Goal: Task Accomplishment & Management: Use online tool/utility

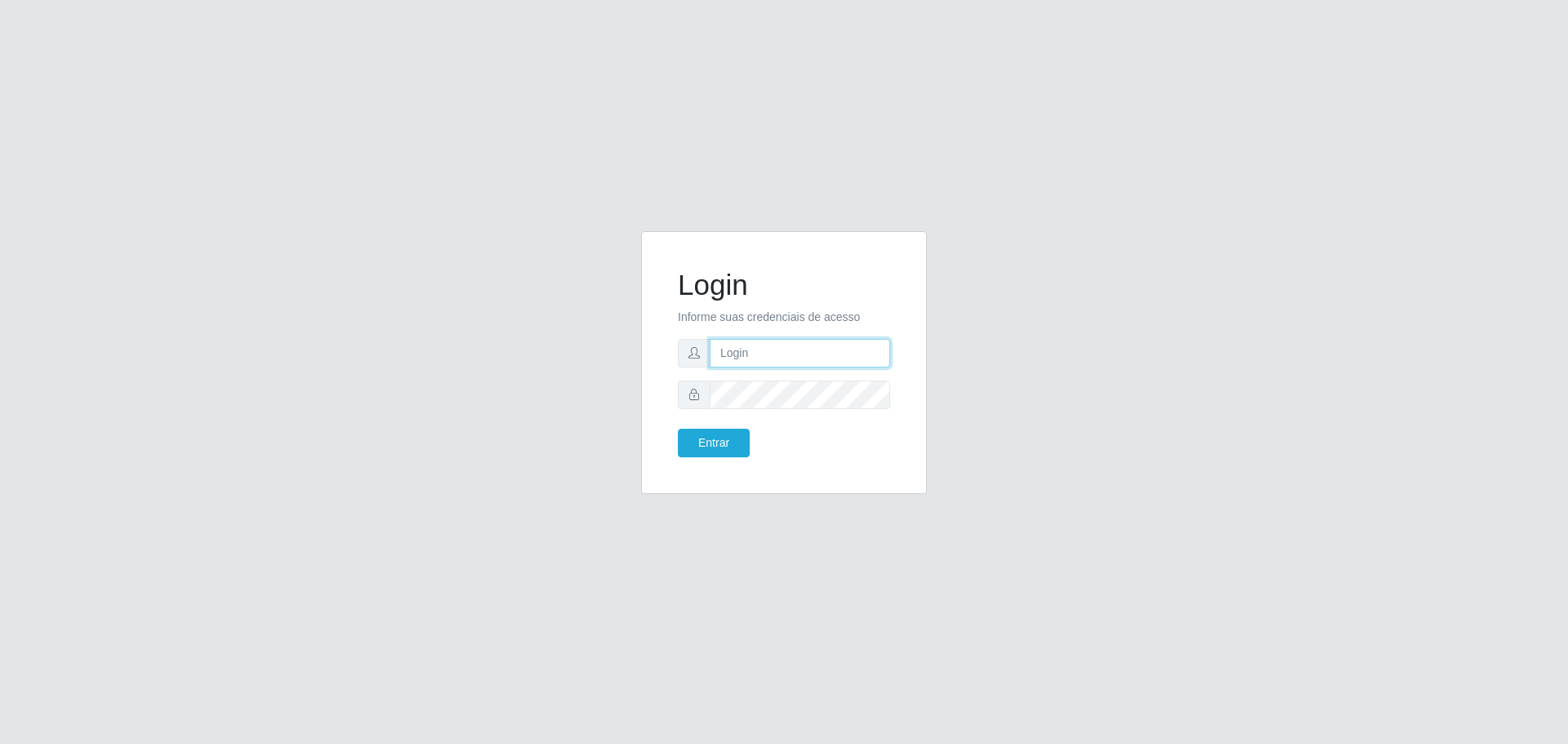
type input "[EMAIL_ADDRESS][DOMAIN_NAME]"
click at [677, 429] on button "Entrar" at bounding box center [713, 443] width 72 height 28
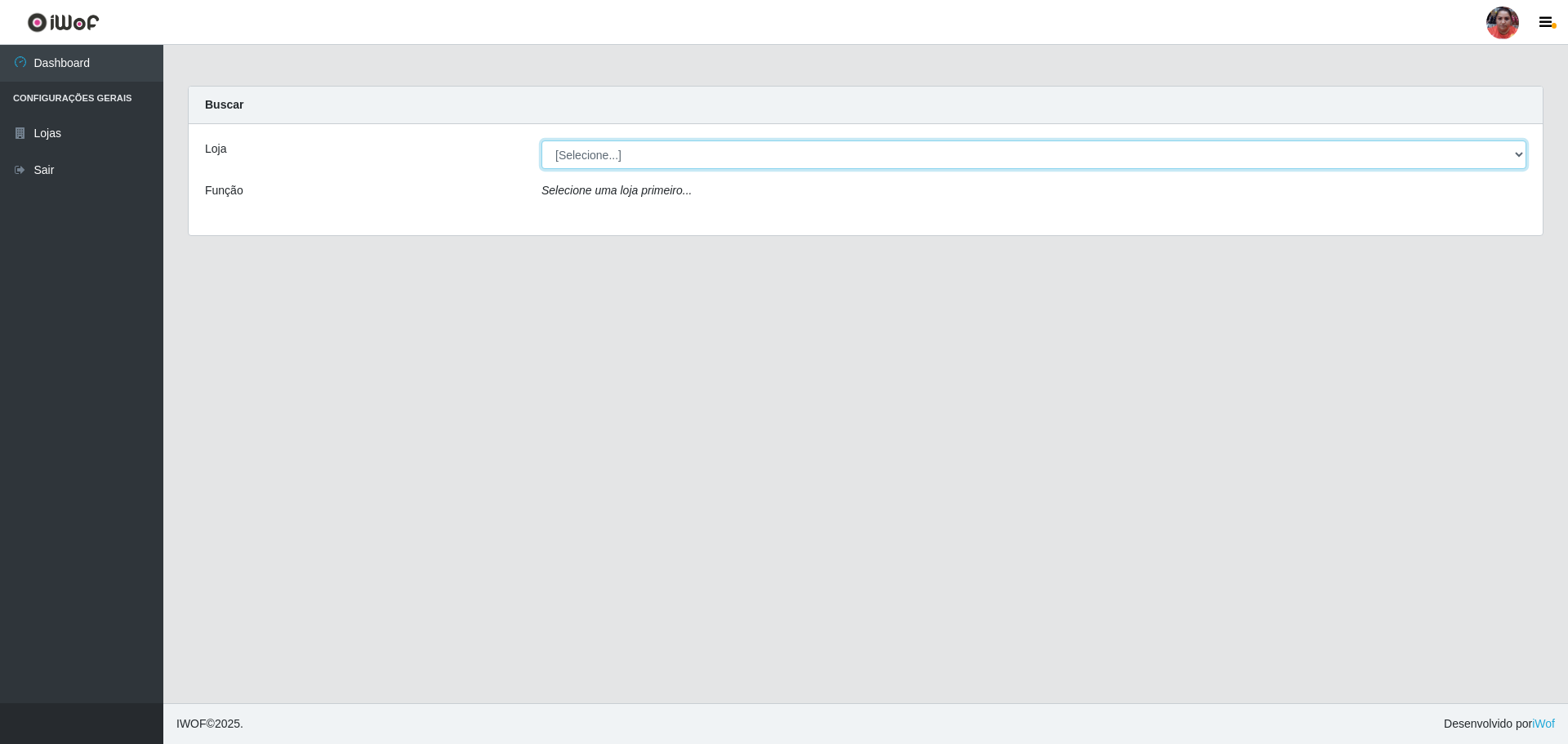
click at [804, 153] on select "[Selecione...] Mar Vermelho - Loja 05" at bounding box center [1033, 154] width 985 height 28
select select "252"
click at [542, 140] on select "[Selecione...] Mar Vermelho - Loja 05" at bounding box center [1033, 154] width 985 height 28
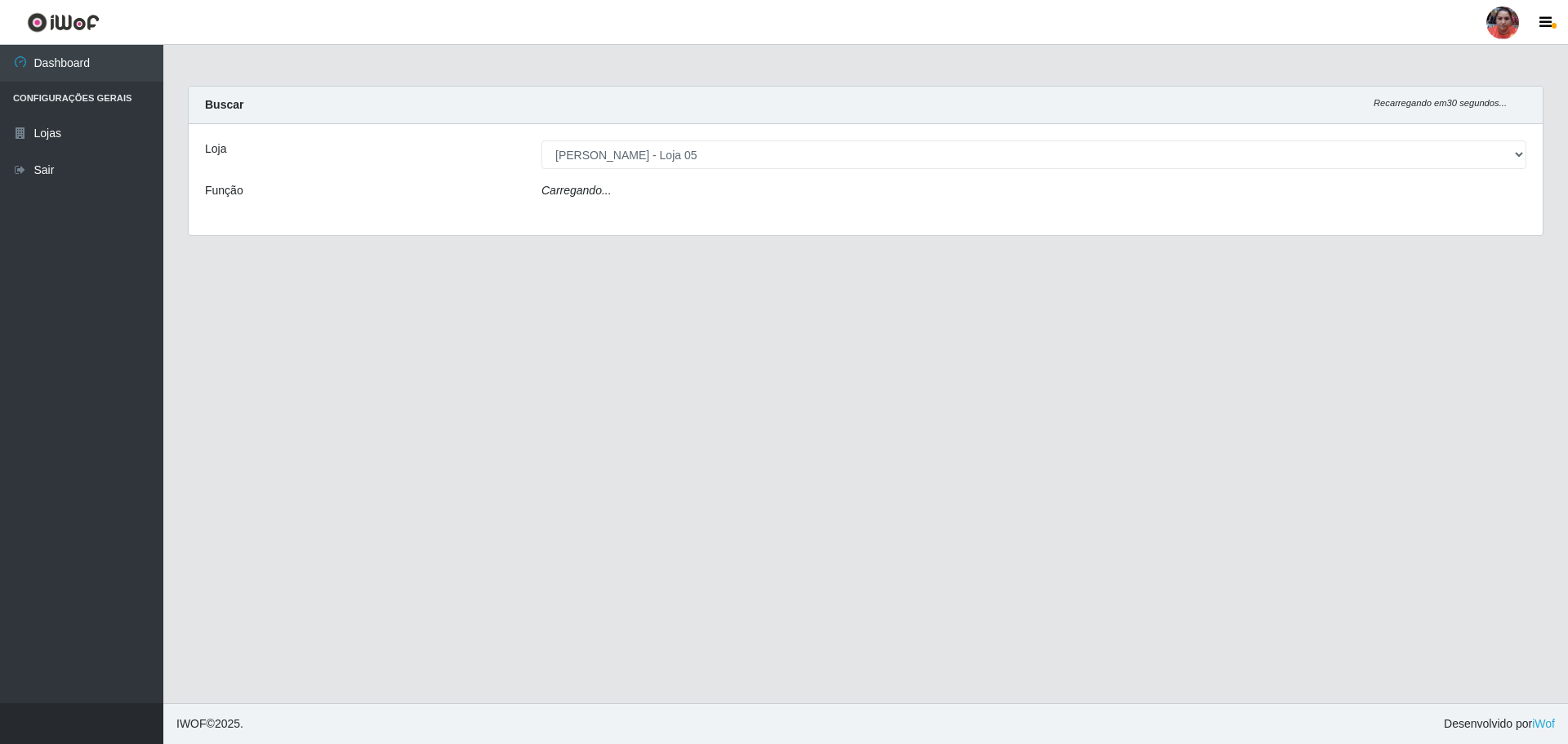
click at [791, 186] on div "Carregando..." at bounding box center [1033, 194] width 1010 height 24
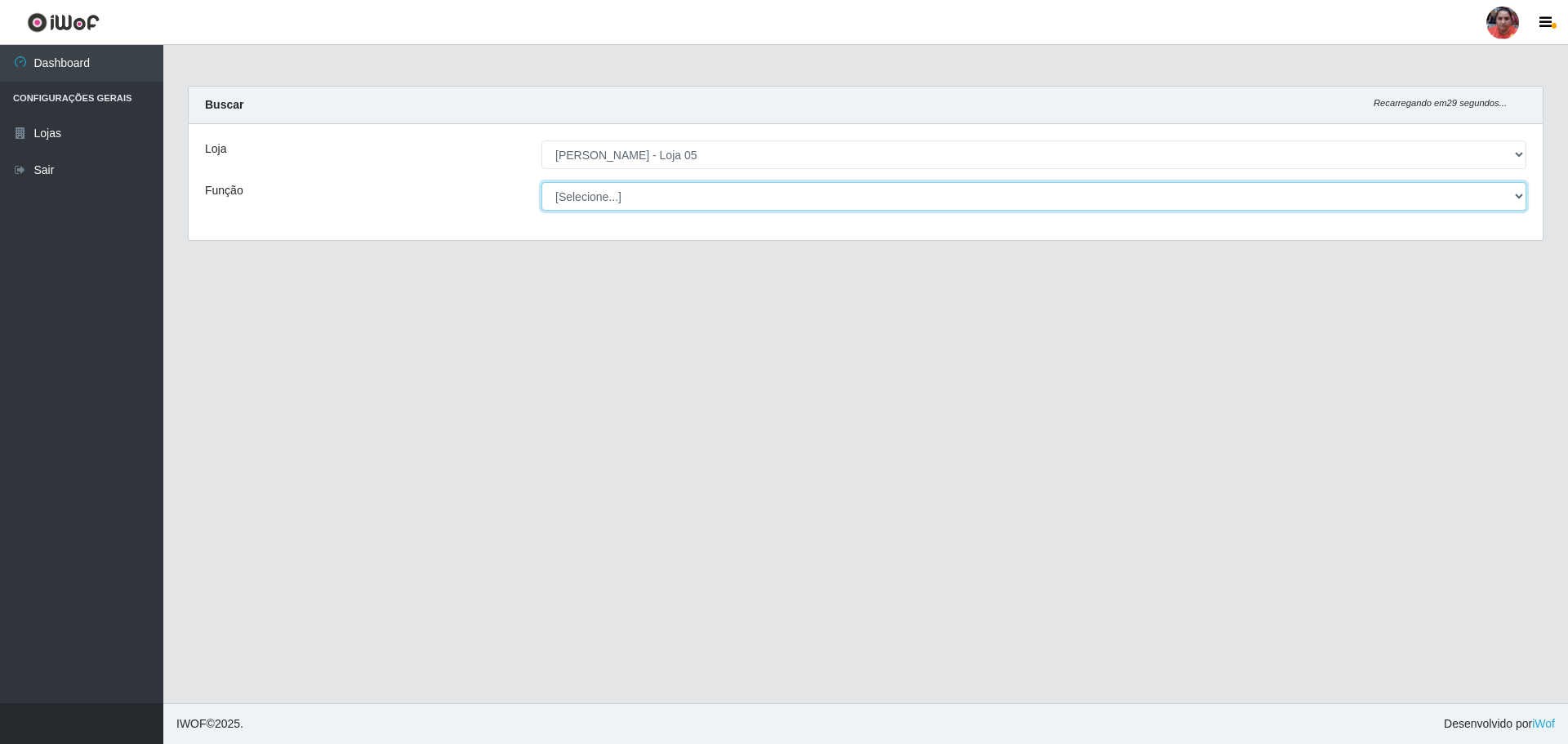
click at [792, 188] on select "[Selecione...] ASG ASG + ASG ++ Auxiliar de Depósito Auxiliar de Depósito + Aux…" at bounding box center [1033, 196] width 985 height 28
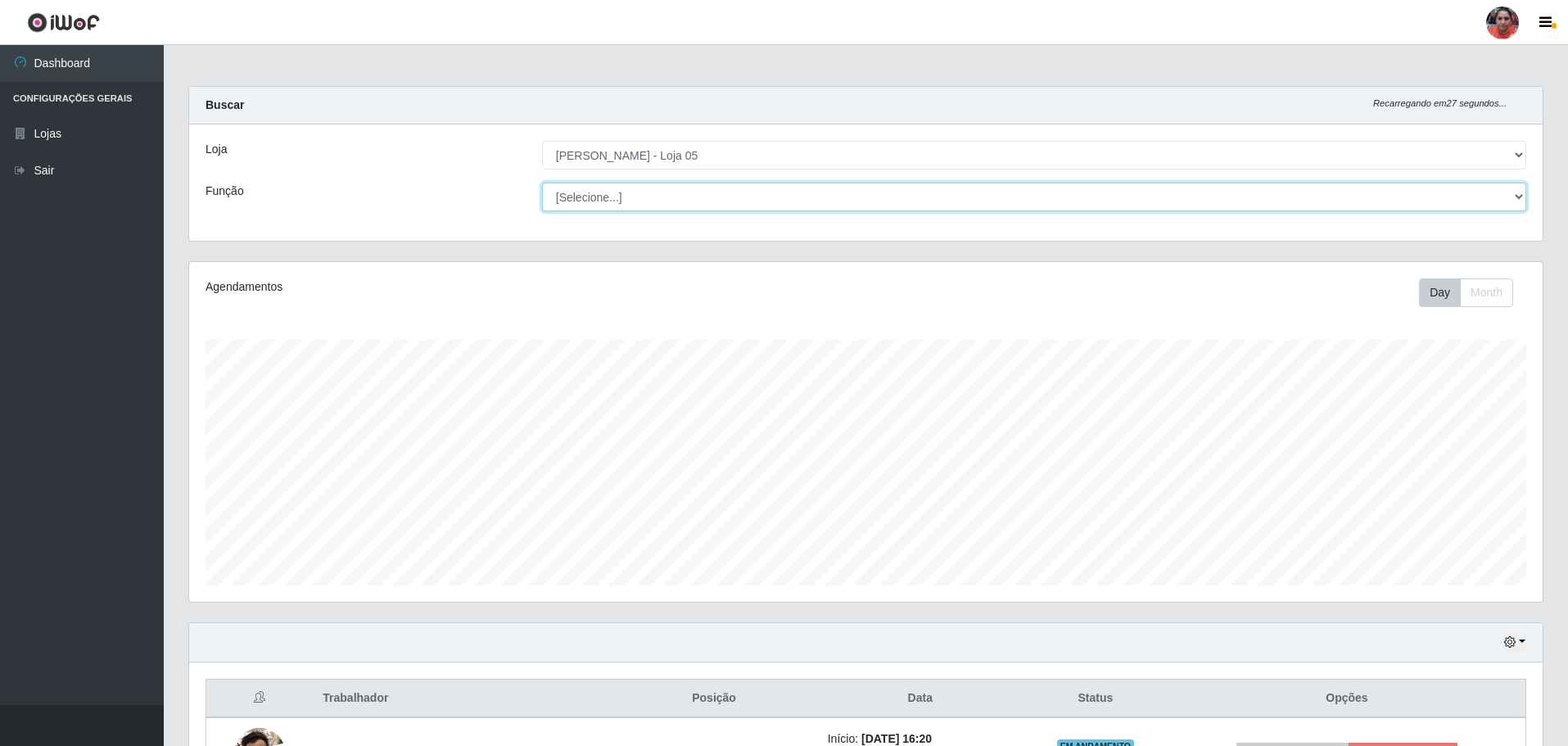
scroll to position [340, 1353]
select select "22"
click at [542, 182] on select "[Selecione...] ASG ASG + ASG ++ Auxiliar de Depósito Auxiliar de Depósito + Aux…" at bounding box center [1034, 197] width 984 height 28
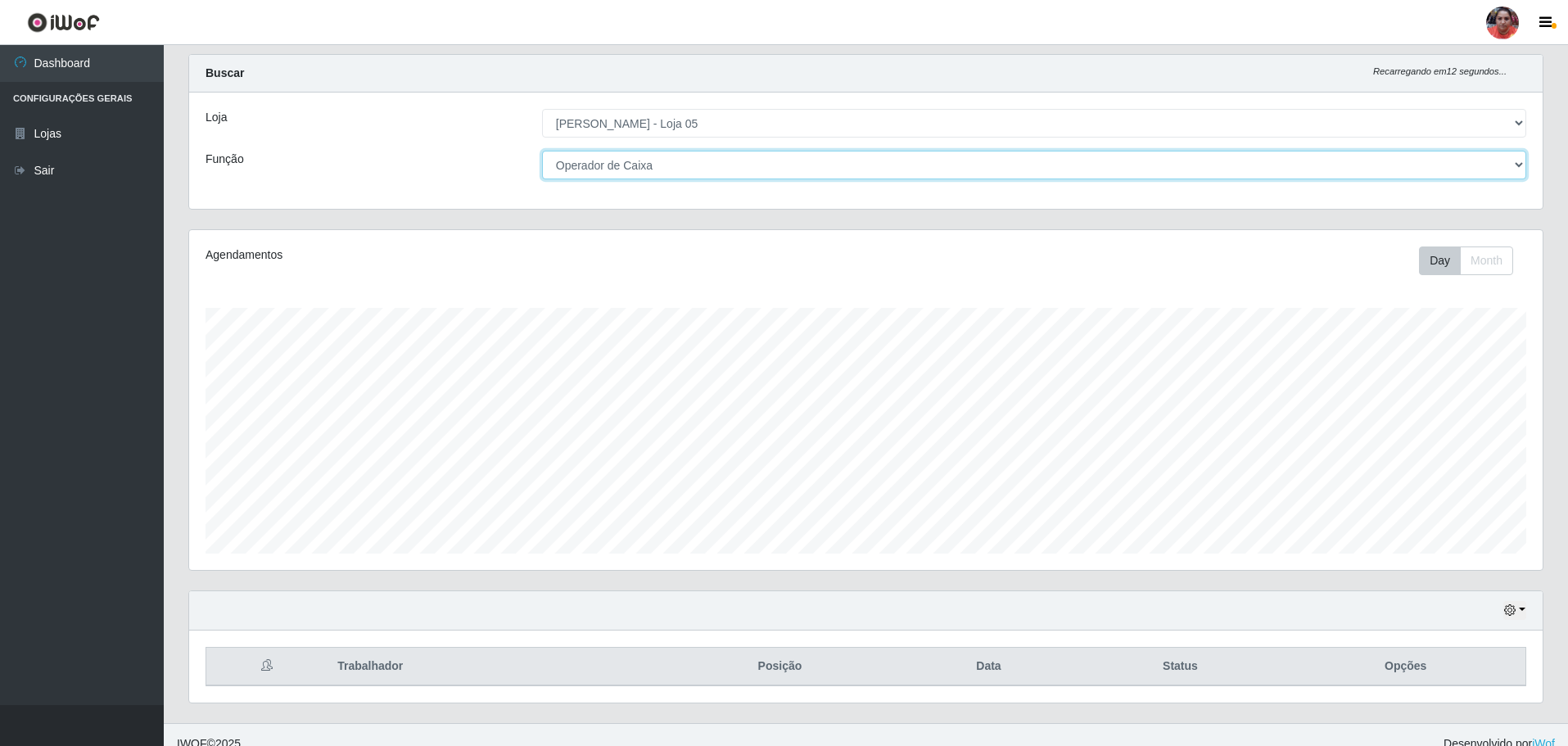
scroll to position [50, 0]
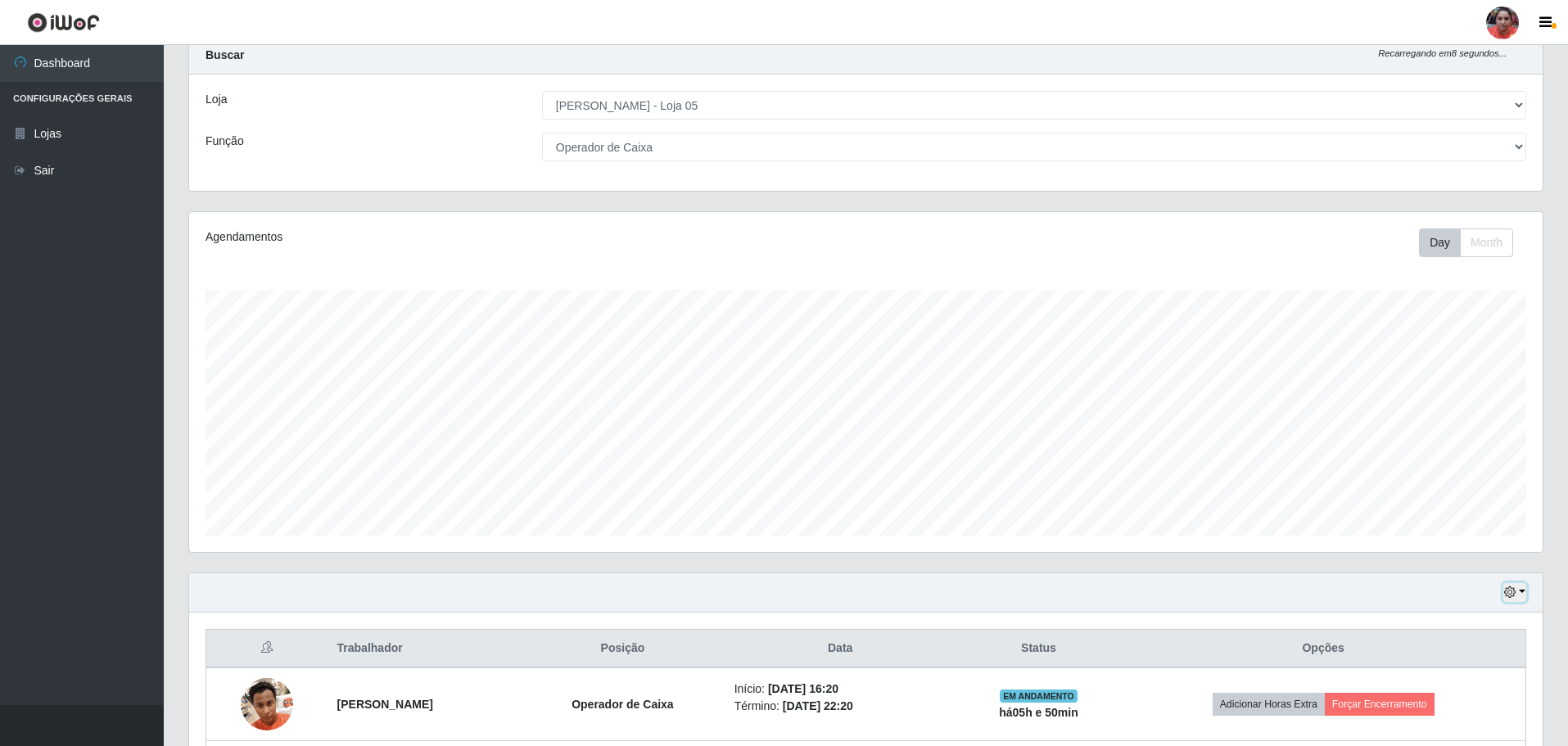
click at [1521, 585] on button "button" at bounding box center [1515, 592] width 23 height 19
click at [1444, 499] on button "3 dias" at bounding box center [1460, 497] width 129 height 35
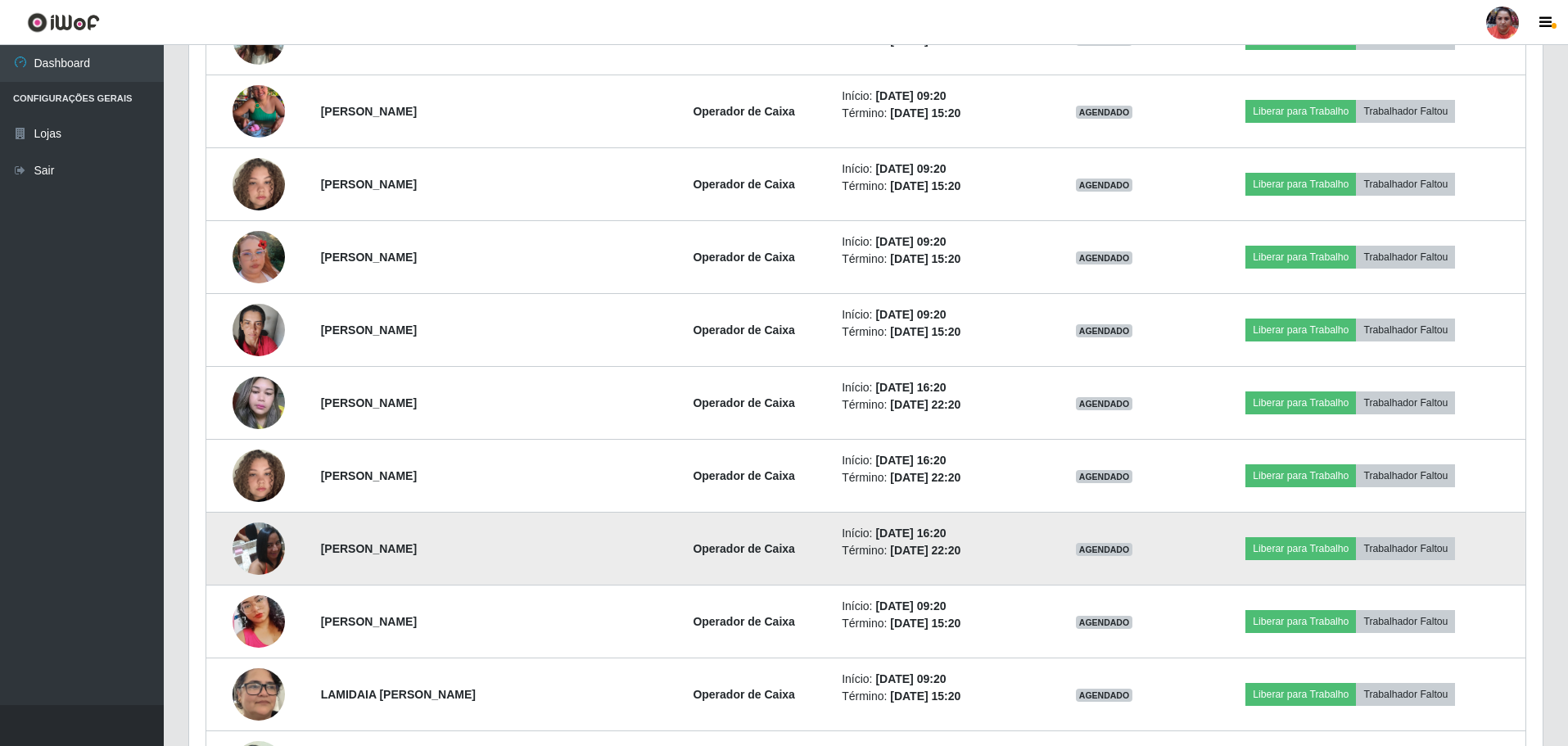
scroll to position [1033, 0]
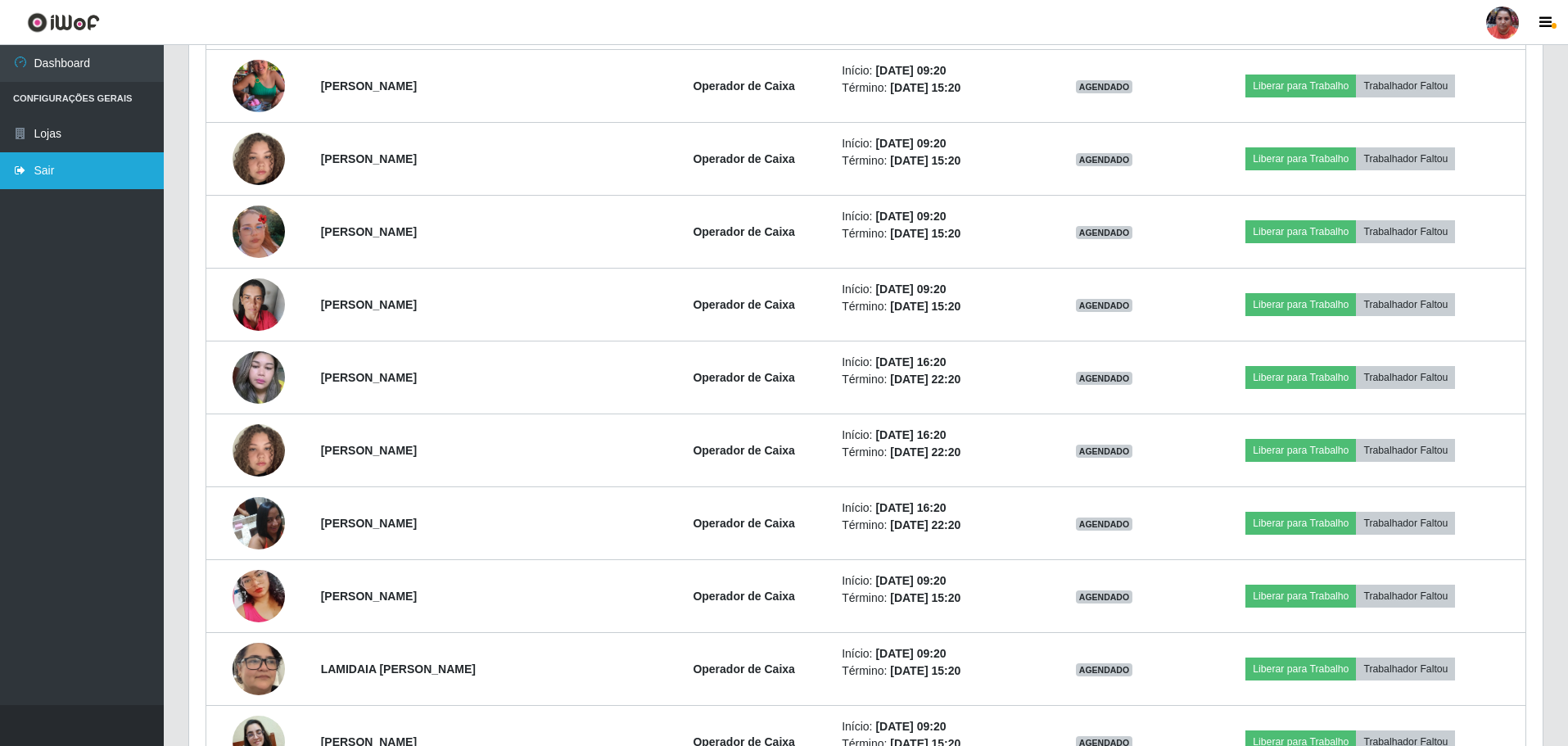
click at [93, 171] on link "Sair" at bounding box center [82, 170] width 164 height 36
